Goal: Find contact information: Find contact information

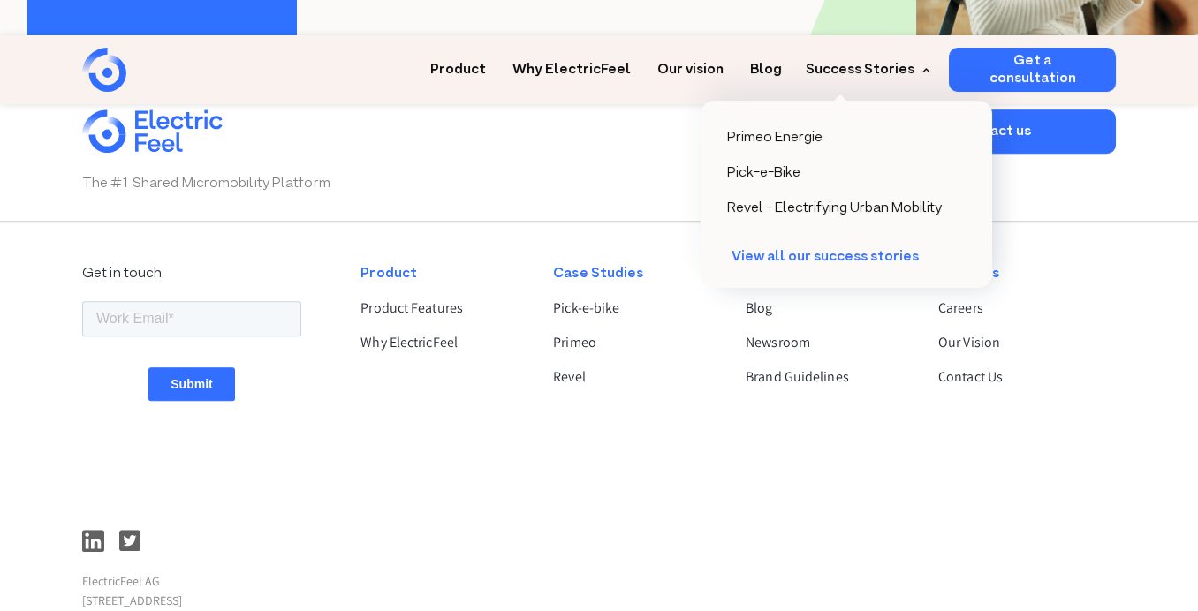
scroll to position [4568, 0]
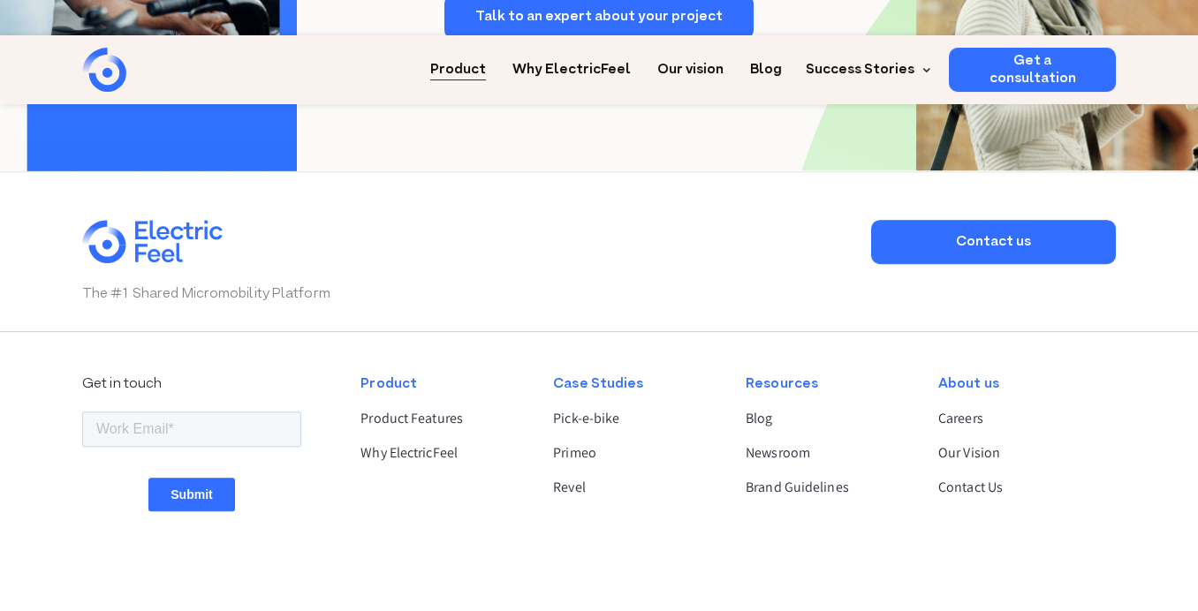
click at [486, 48] on link "Product" at bounding box center [458, 64] width 56 height 33
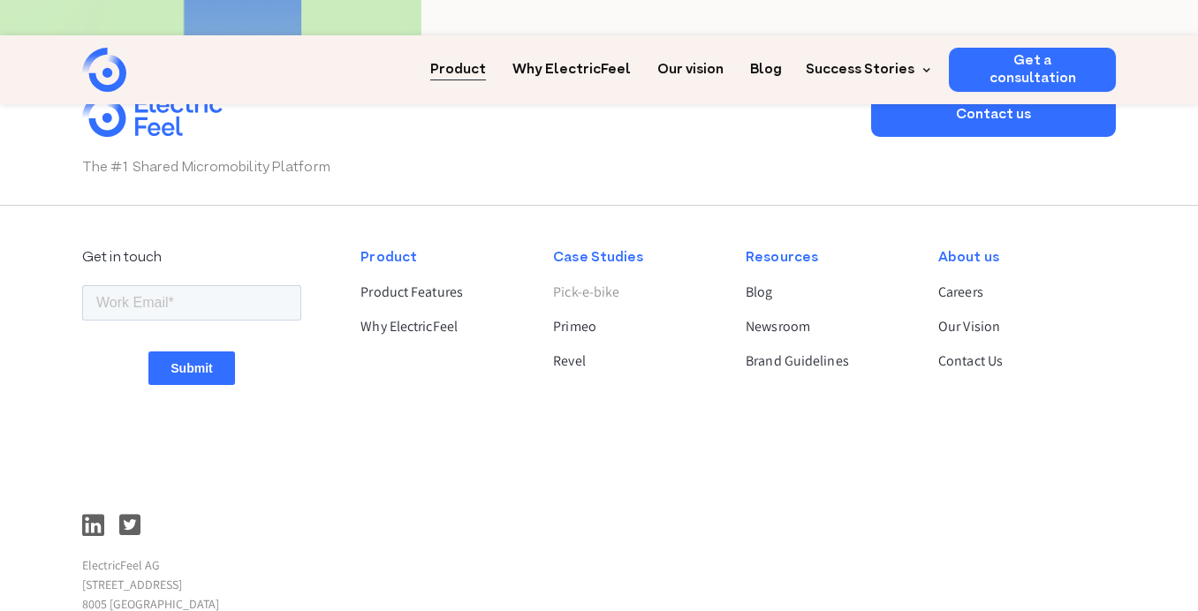
click at [616, 282] on link "Pick-e-bike" at bounding box center [634, 292] width 163 height 21
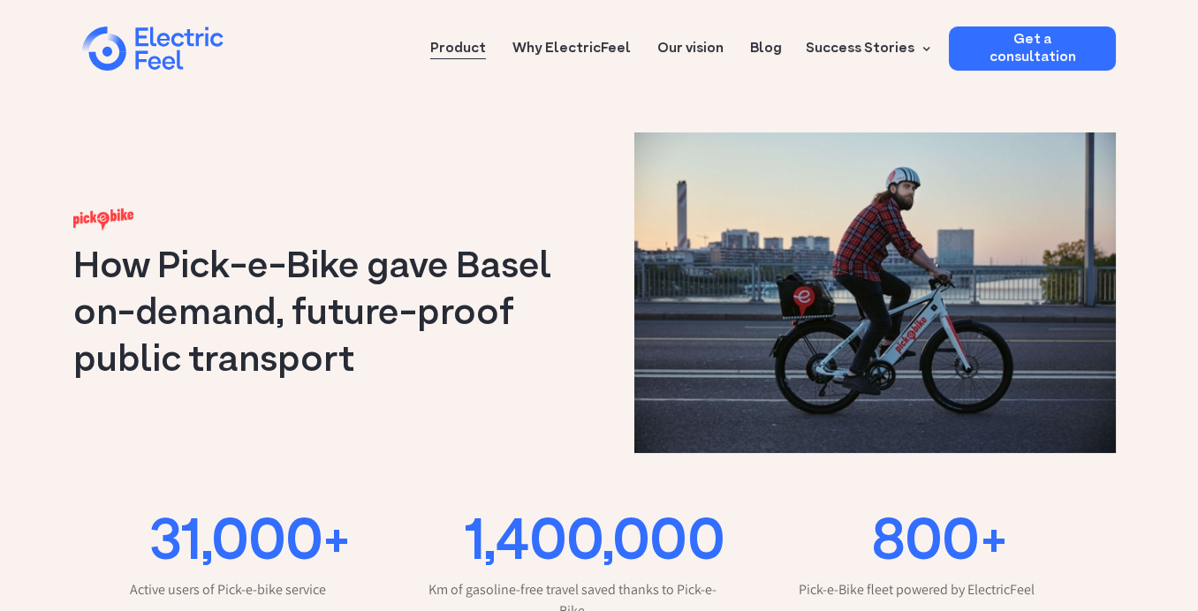
click at [486, 40] on link "Product" at bounding box center [458, 43] width 56 height 33
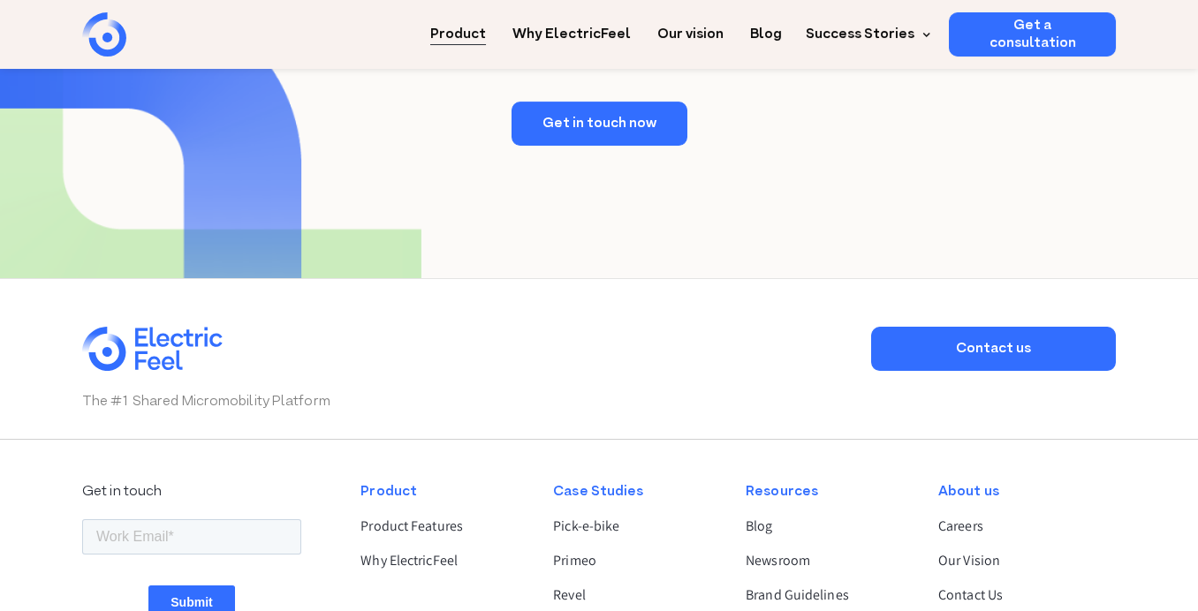
scroll to position [3534, 0]
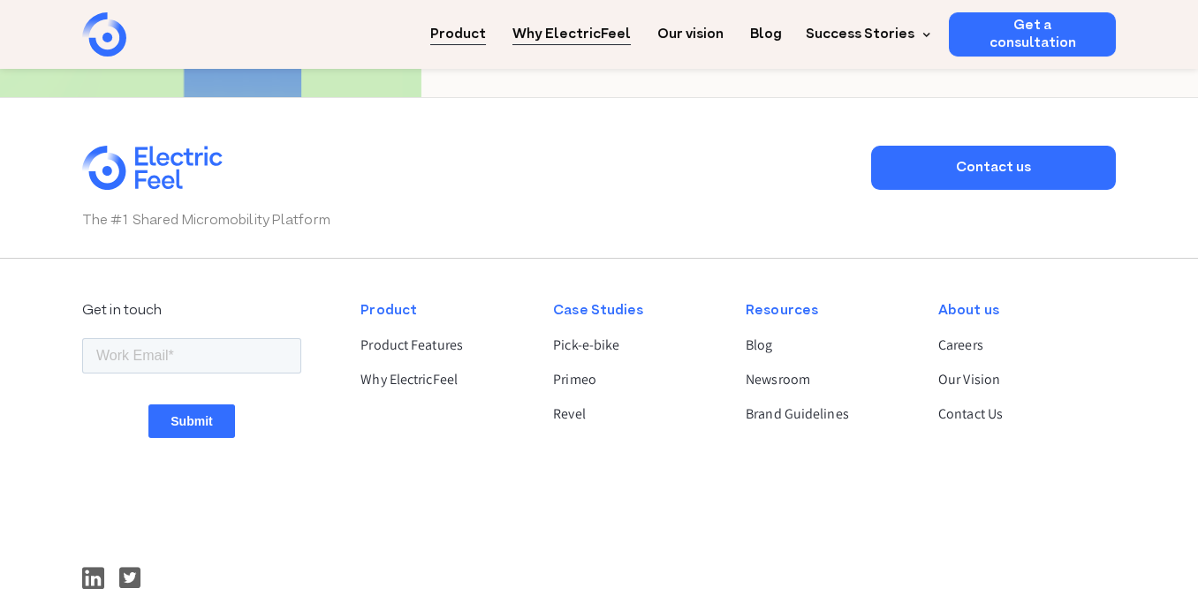
click at [606, 24] on link "Why ElectricFeel" at bounding box center [571, 28] width 118 height 33
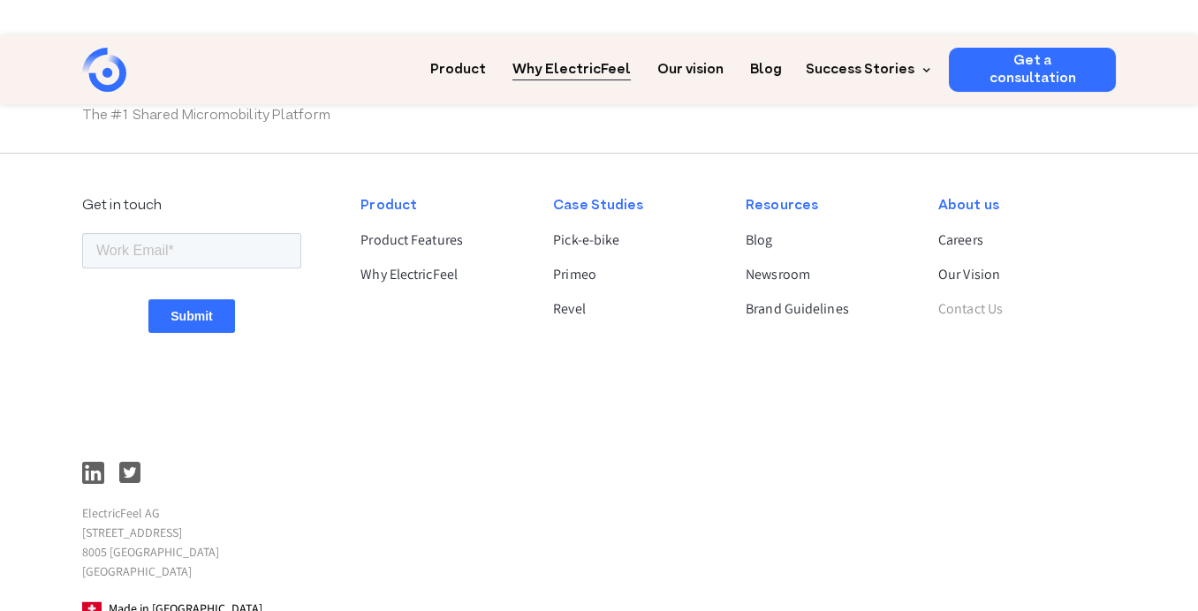
click at [970, 299] on link "Contact Us" at bounding box center [1019, 309] width 163 height 21
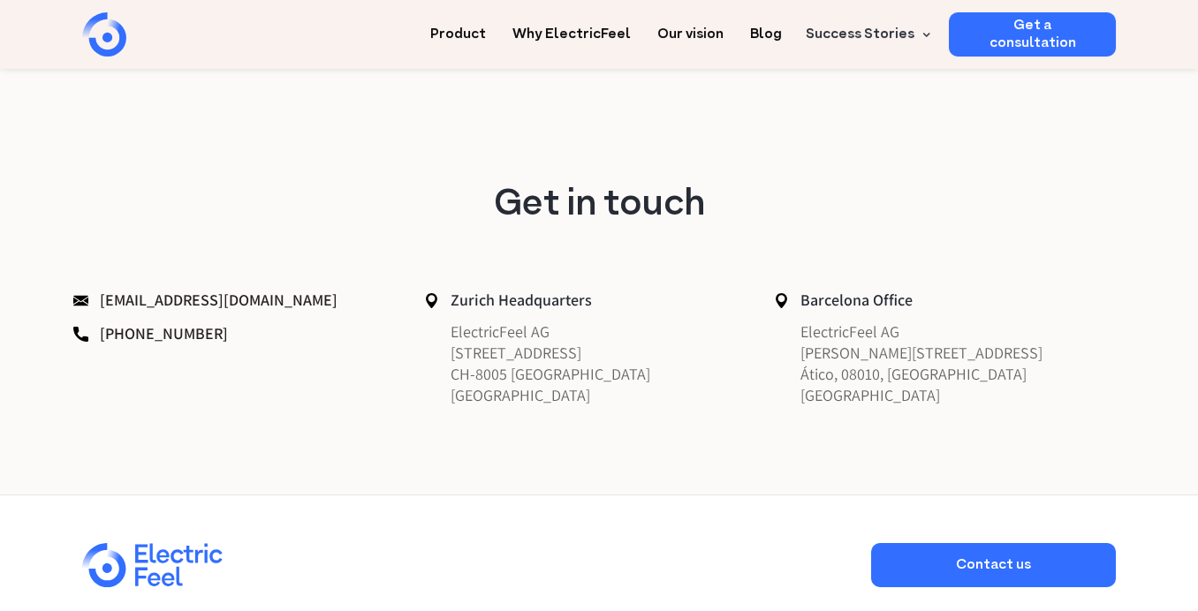
scroll to position [618, 0]
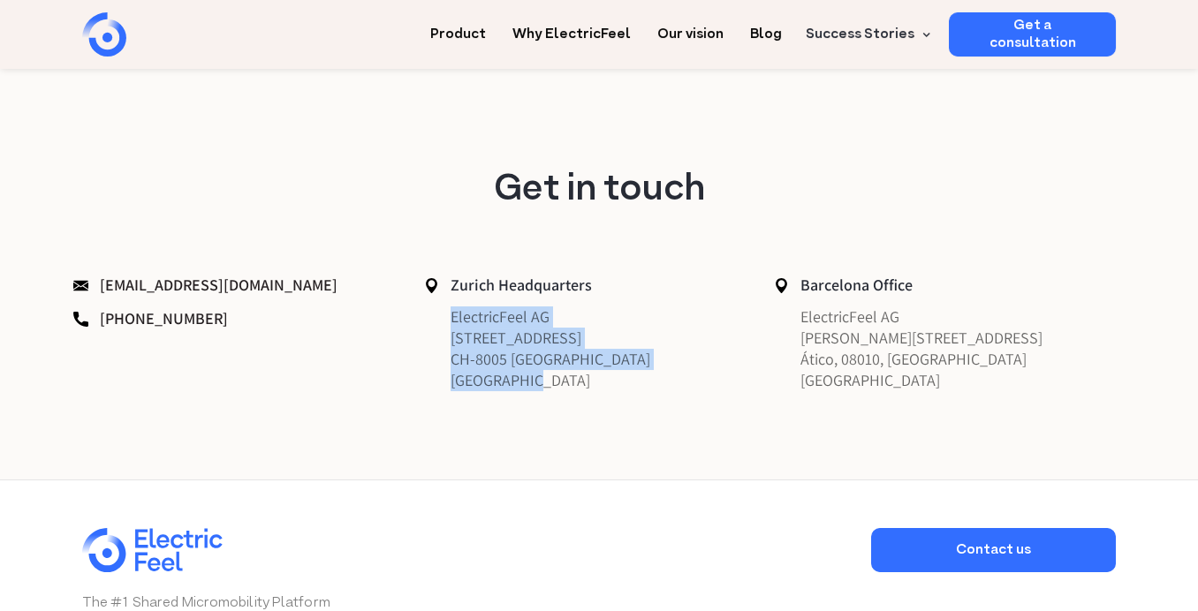
drag, startPoint x: 449, startPoint y: 317, endPoint x: 628, endPoint y: 388, distance: 192.8
click at [628, 388] on p "ElectricFeel AG Hardturmstrasse 253 CH-8005 Zürich Switzerland" at bounding box center [595, 349] width 342 height 85
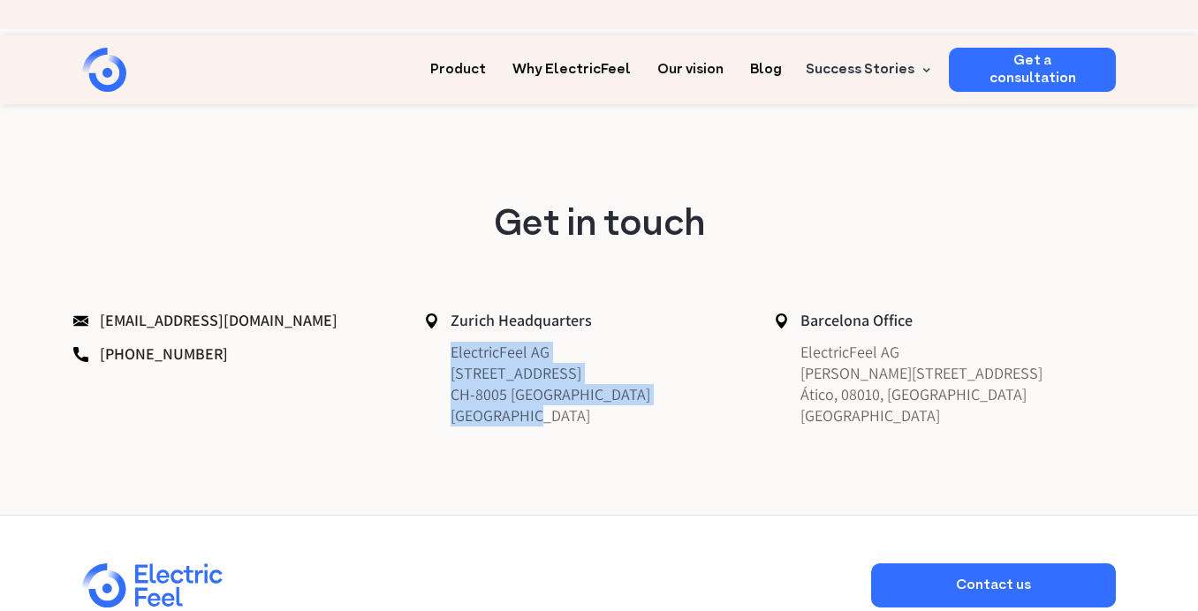
copy p "ElectricFeel AG Hardturmstrasse 253 CH-8005 Zürich Switzerland"
drag, startPoint x: 231, startPoint y: 325, endPoint x: 109, endPoint y: 323, distance: 121.9
click at [109, 342] on p "+41 44 350 2200" at bounding box center [244, 354] width 342 height 25
copy link "41 44 350 2200"
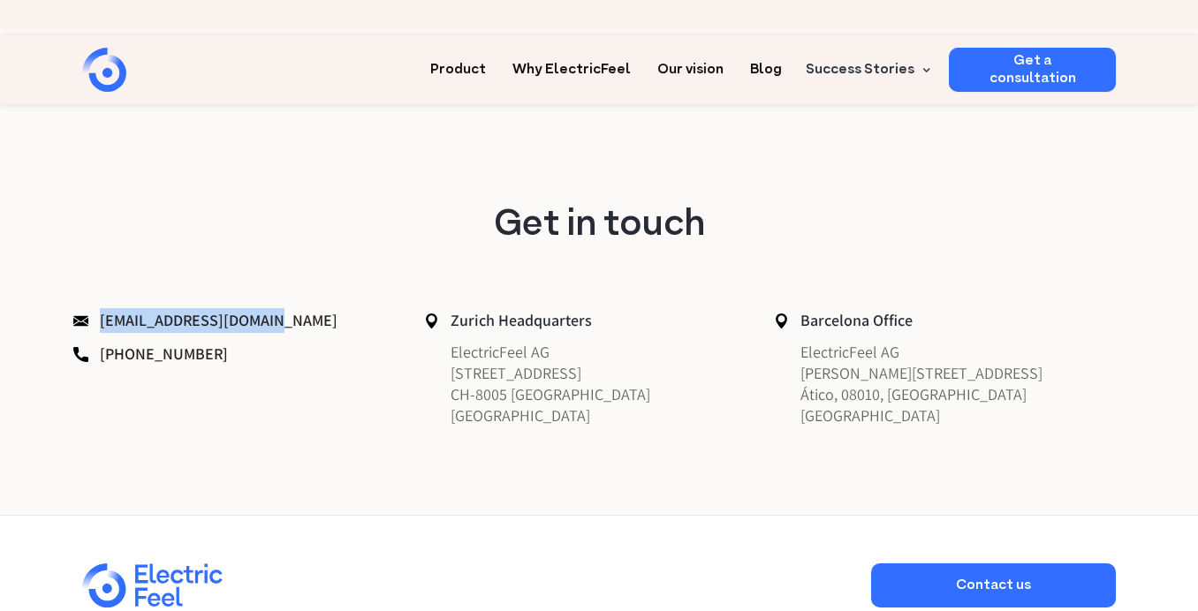
drag, startPoint x: 94, startPoint y: 284, endPoint x: 268, endPoint y: 293, distance: 174.3
click at [268, 308] on p "hello@electricfeel.com" at bounding box center [244, 320] width 342 height 25
copy link "hello@electricfeel.com"
